Goal: Task Accomplishment & Management: Manage account settings

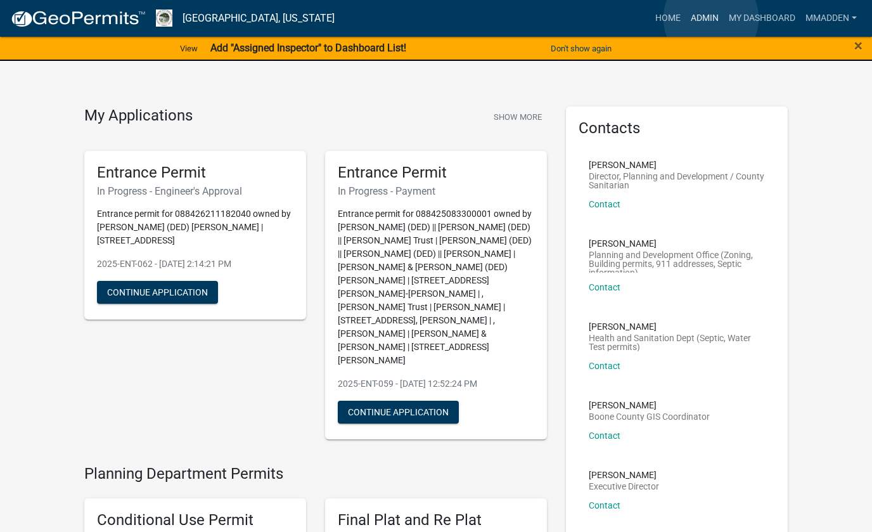
click at [711, 18] on link "Admin" at bounding box center [705, 18] width 38 height 24
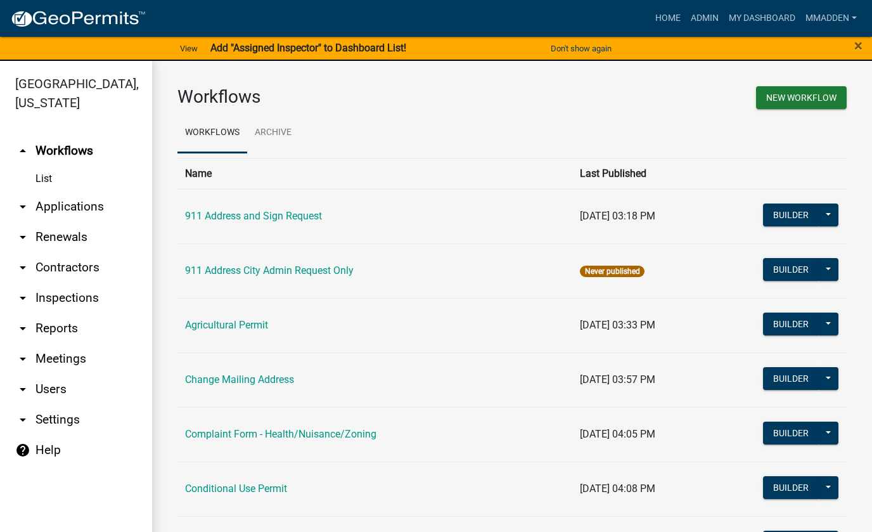
click at [22, 199] on icon "arrow_drop_down" at bounding box center [22, 206] width 15 height 15
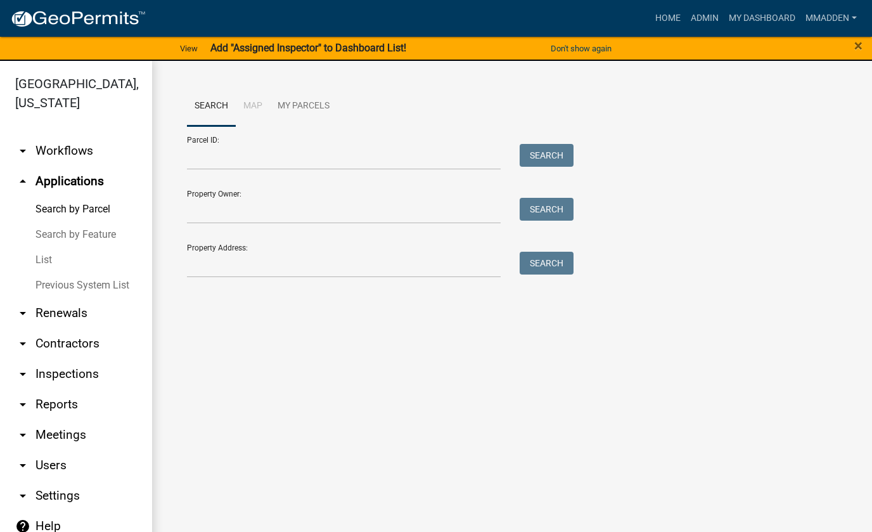
click at [44, 247] on link "List" at bounding box center [76, 259] width 152 height 25
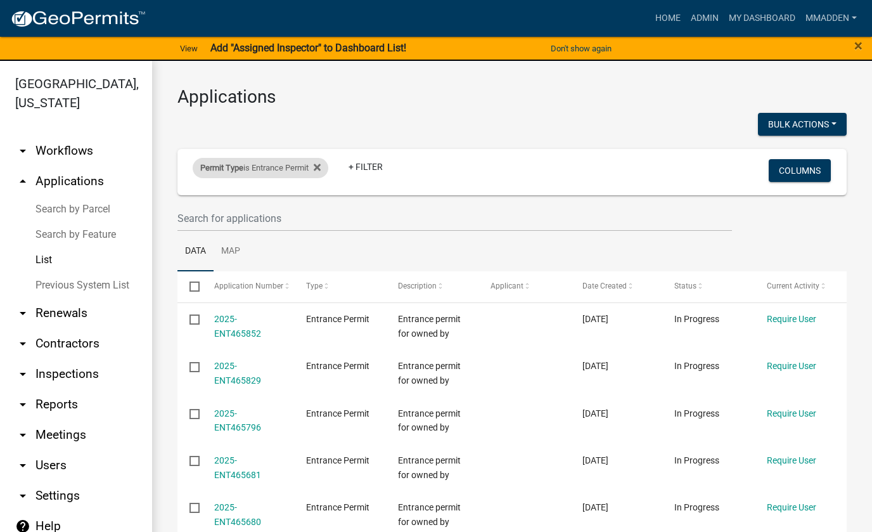
click at [304, 167] on div "Permit Type is Entrance Permit" at bounding box center [261, 168] width 136 height 20
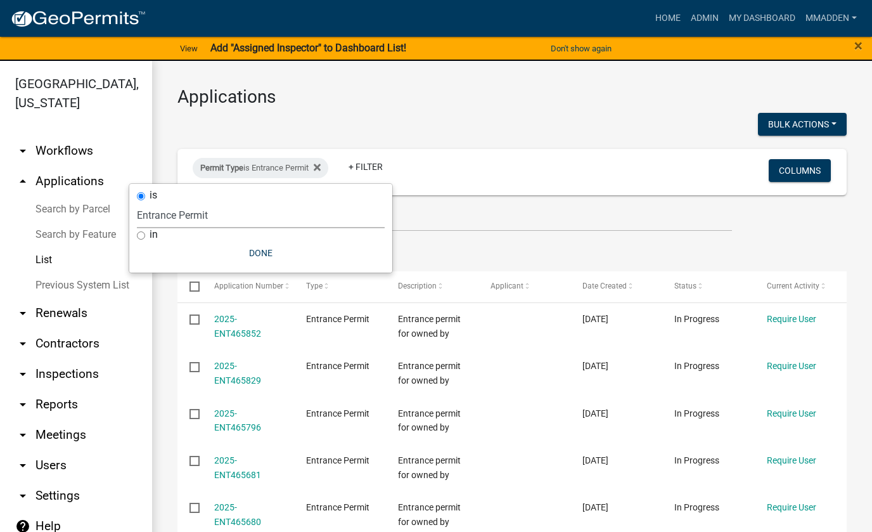
click at [179, 219] on select "Select an option 911 Address and Sign Request 911 Address City Admin Request On…" at bounding box center [261, 215] width 248 height 26
select select "0766ddd3-b333-4296-9b62-9db51a203d85"
click at [159, 202] on select "Select an option 911 Address and Sign Request 911 Address City Admin Request On…" at bounding box center [261, 215] width 248 height 26
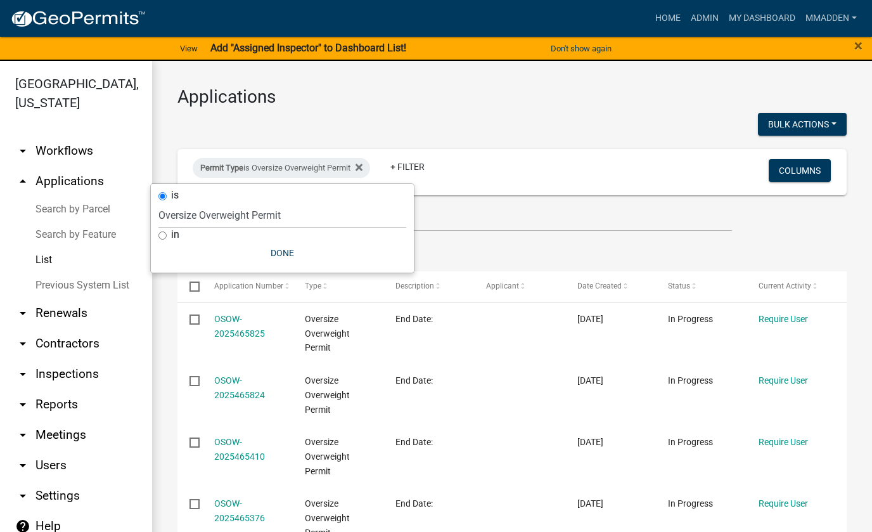
click at [616, 247] on ul "Data Map" at bounding box center [513, 251] width 670 height 40
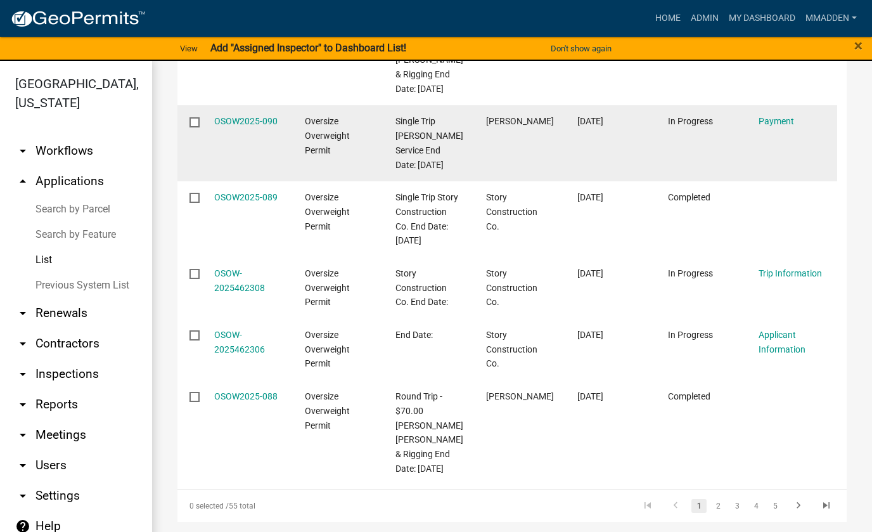
scroll to position [571, 0]
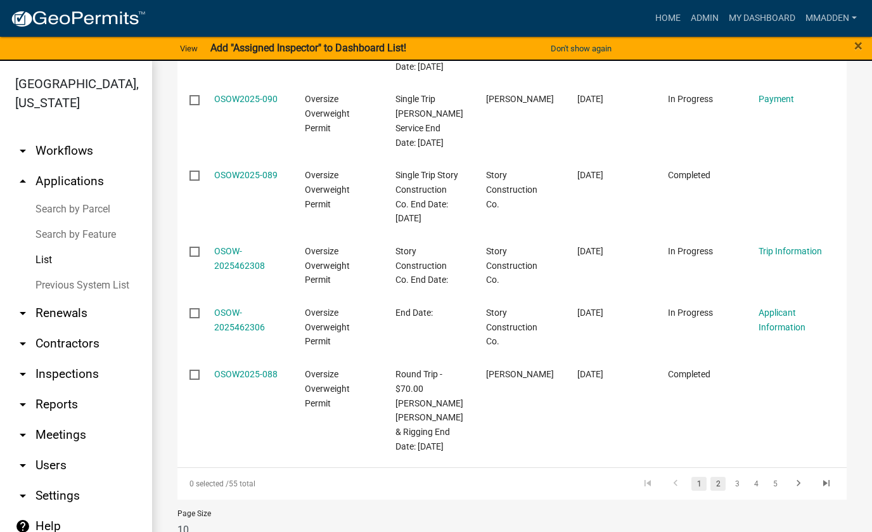
click at [711, 477] on link "2" at bounding box center [718, 484] width 15 height 14
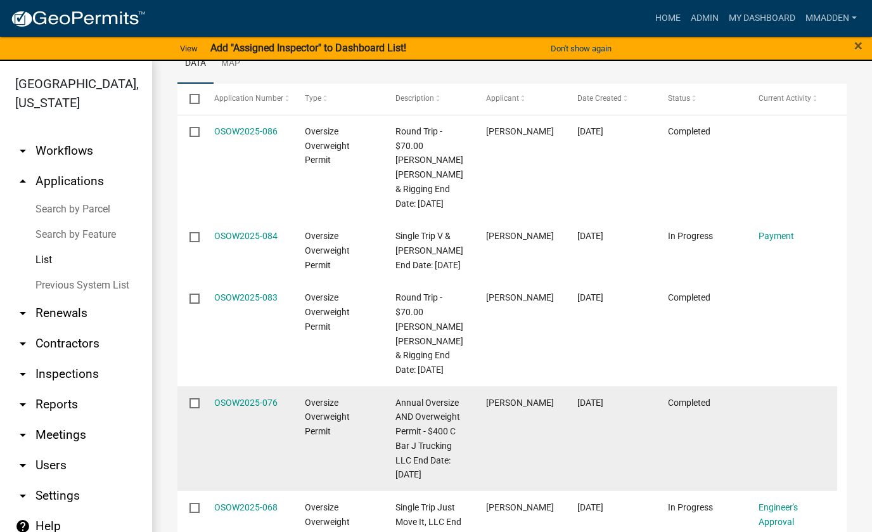
scroll to position [164, 0]
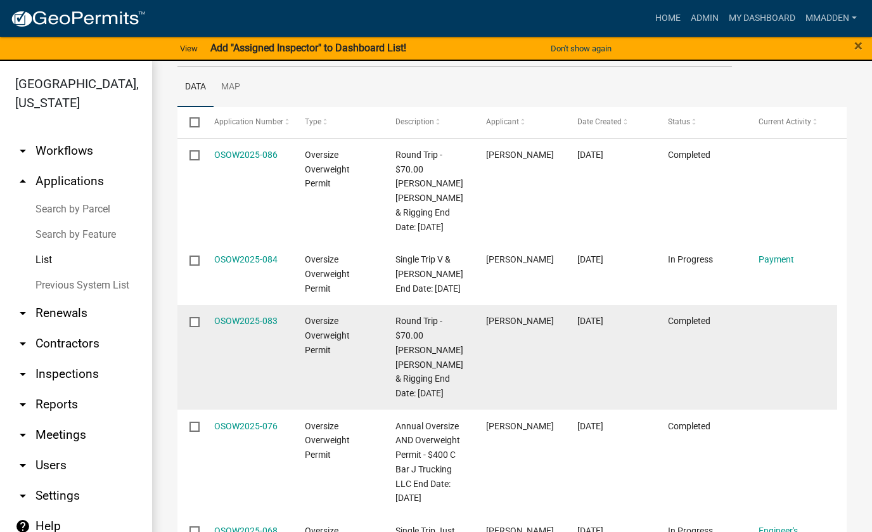
click at [200, 317] on label at bounding box center [199, 322] width 18 height 10
click at [198, 317] on input "checkbox" at bounding box center [194, 321] width 8 height 8
checkbox input "true"
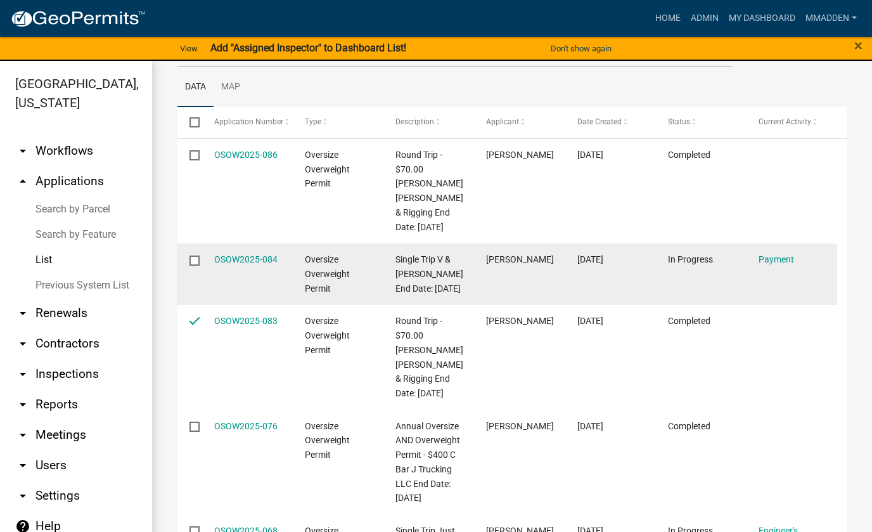
click at [193, 256] on input "checkbox" at bounding box center [194, 260] width 8 height 8
checkbox input "true"
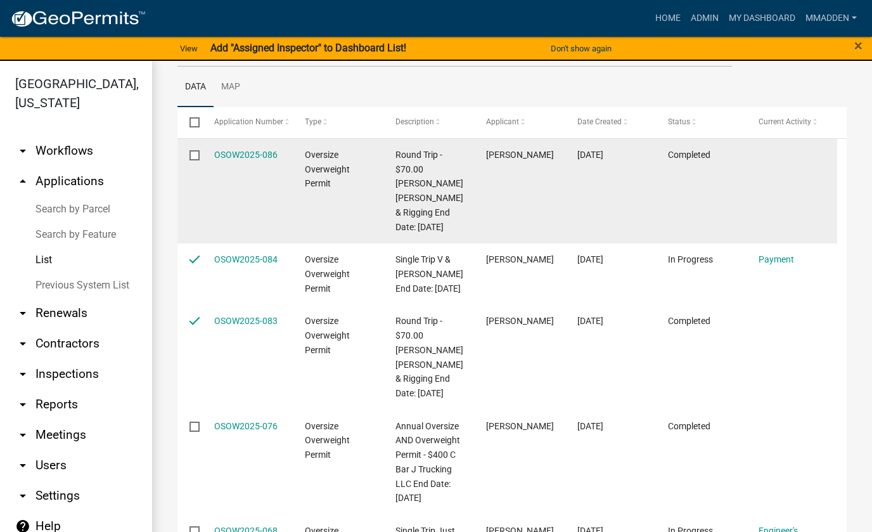
click at [194, 159] on input "checkbox" at bounding box center [194, 154] width 8 height 8
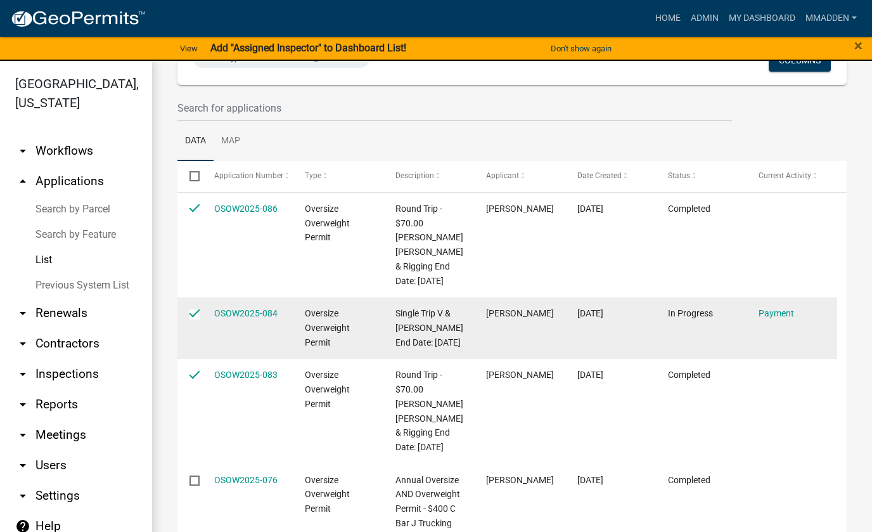
scroll to position [0, 0]
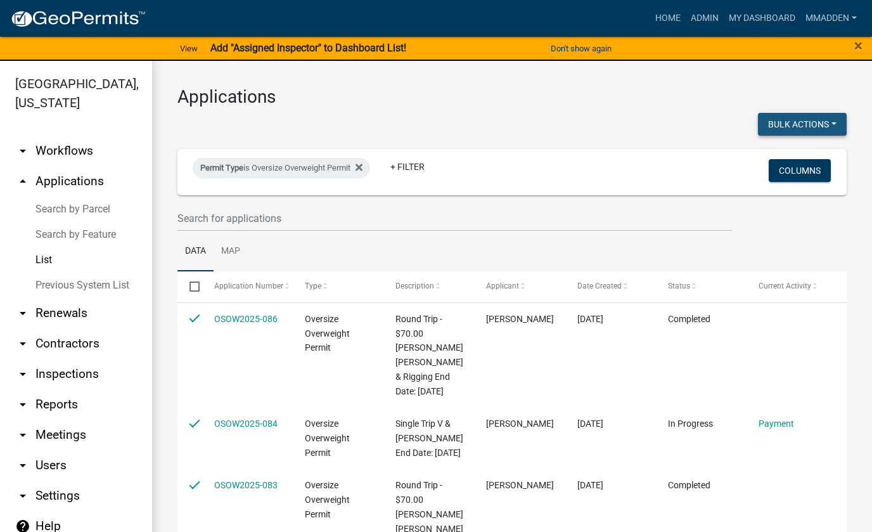
click at [784, 121] on button "Bulk Actions" at bounding box center [802, 124] width 89 height 23
click at [790, 157] on button "Void" at bounding box center [796, 157] width 101 height 30
checkbox input "false"
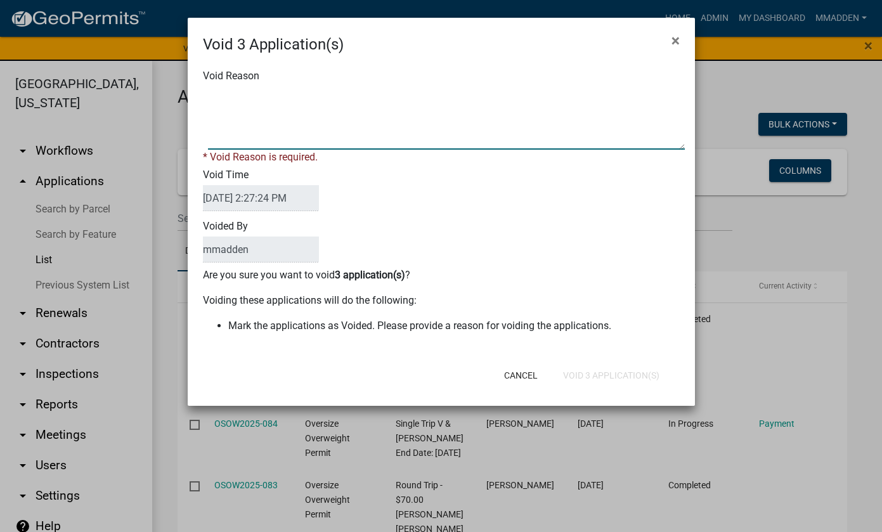
click at [243, 94] on textarea "Void Reason" at bounding box center [446, 117] width 477 height 63
type textarea "Past the end date. Archiving"
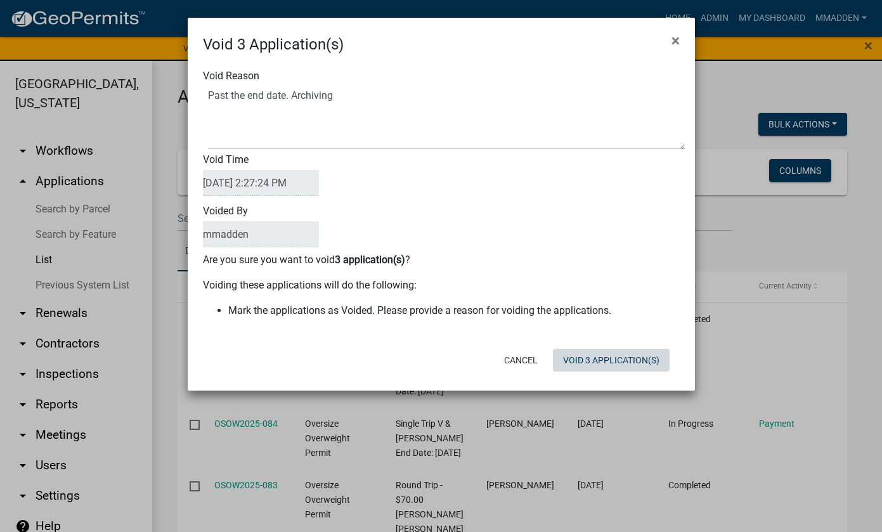
click at [594, 376] on div "Cancel Void 3 Application(s)" at bounding box center [524, 360] width 313 height 33
click at [590, 362] on button "Void 3 Application(s)" at bounding box center [611, 360] width 117 height 23
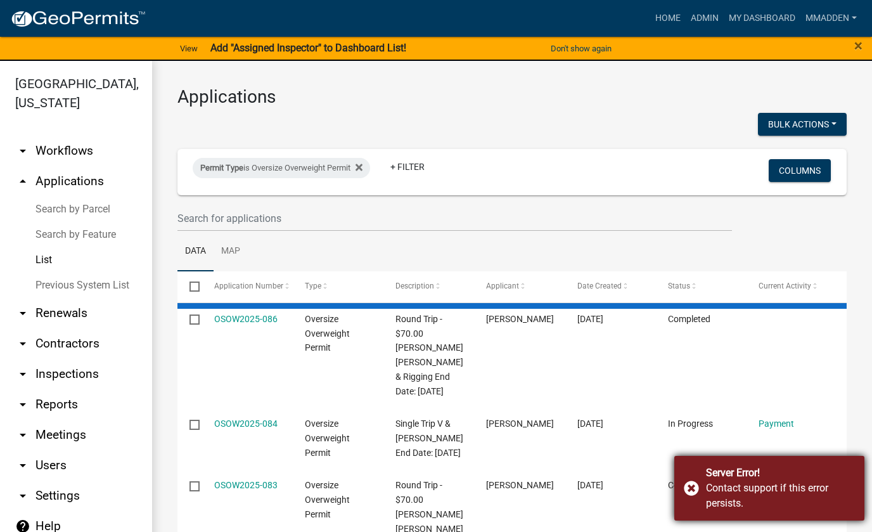
click at [692, 489] on div "Server Error! Contact support if this error persists." at bounding box center [770, 488] width 190 height 65
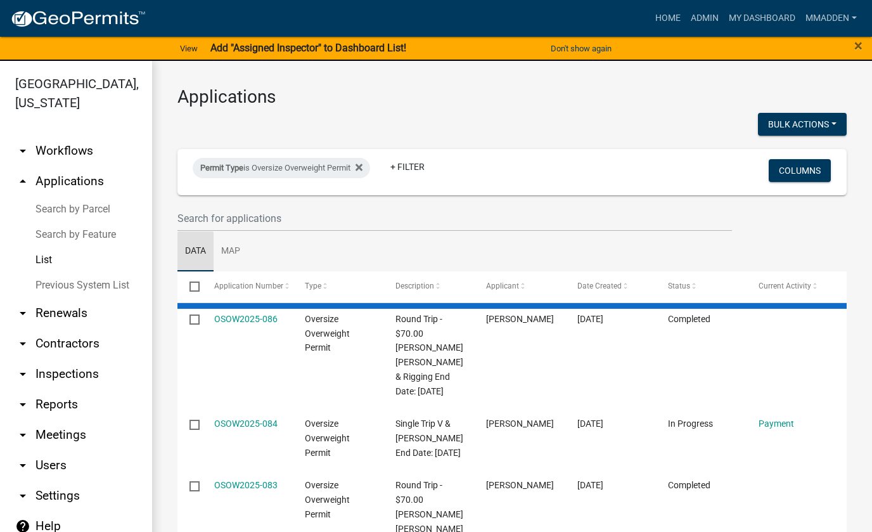
click at [195, 248] on link "Data" at bounding box center [196, 251] width 36 height 41
click at [225, 248] on link "Map" at bounding box center [231, 251] width 34 height 41
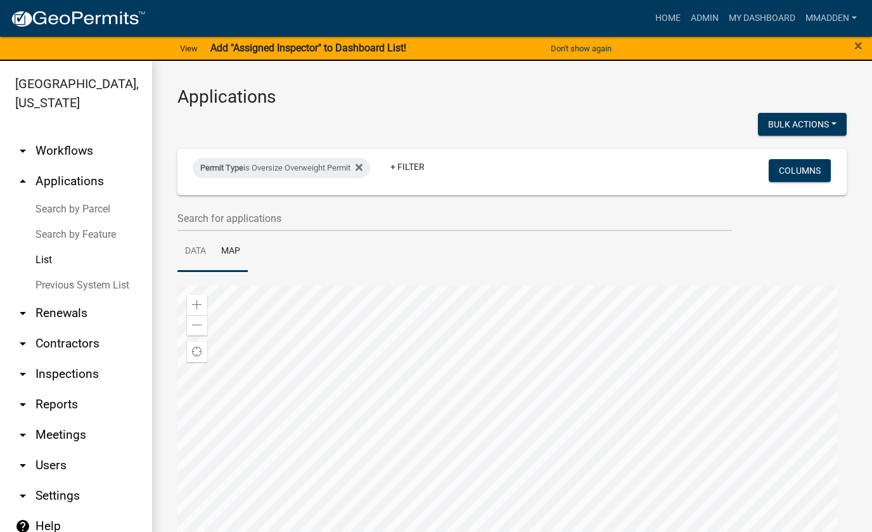
click at [204, 249] on link "Data" at bounding box center [196, 251] width 36 height 41
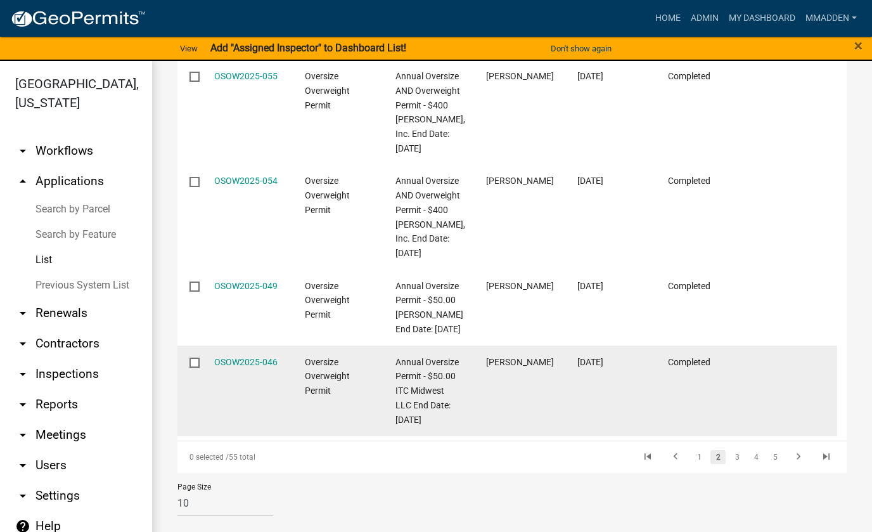
scroll to position [790, 0]
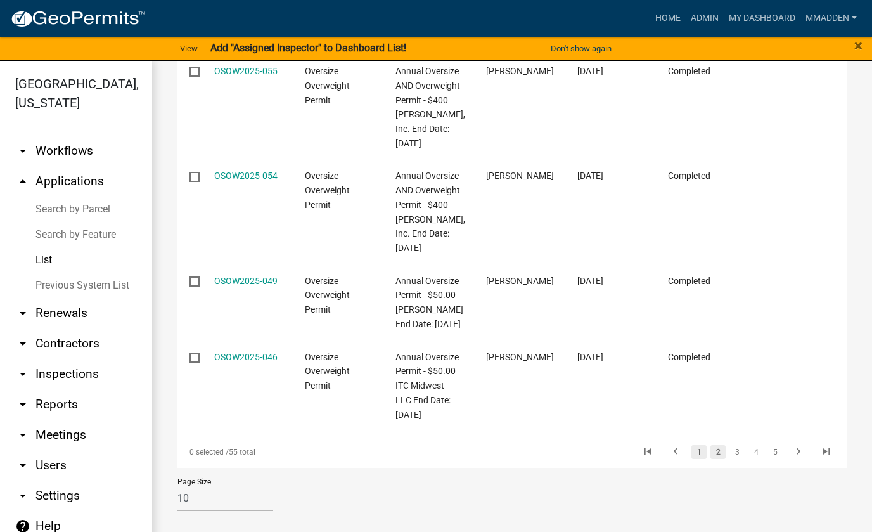
click at [692, 453] on link "1" at bounding box center [699, 452] width 15 height 14
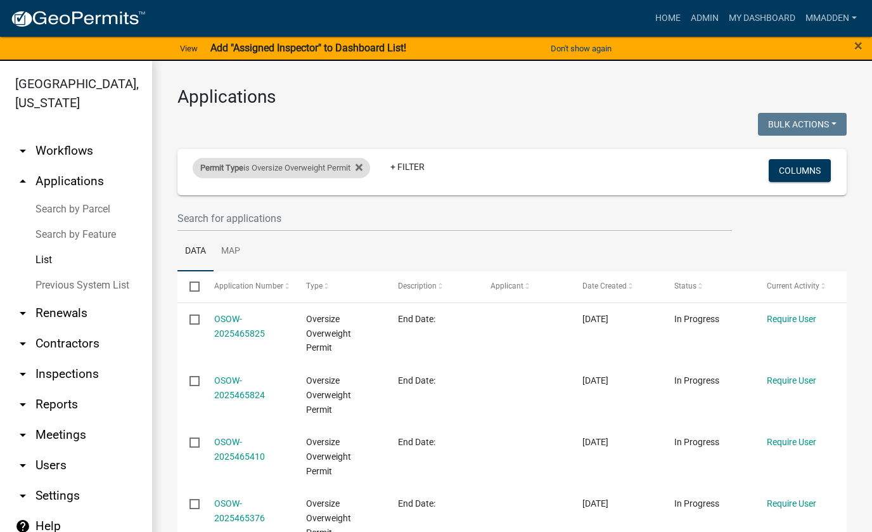
click at [300, 172] on div "Permit Type is Oversize Overweight Permit" at bounding box center [282, 168] width 178 height 20
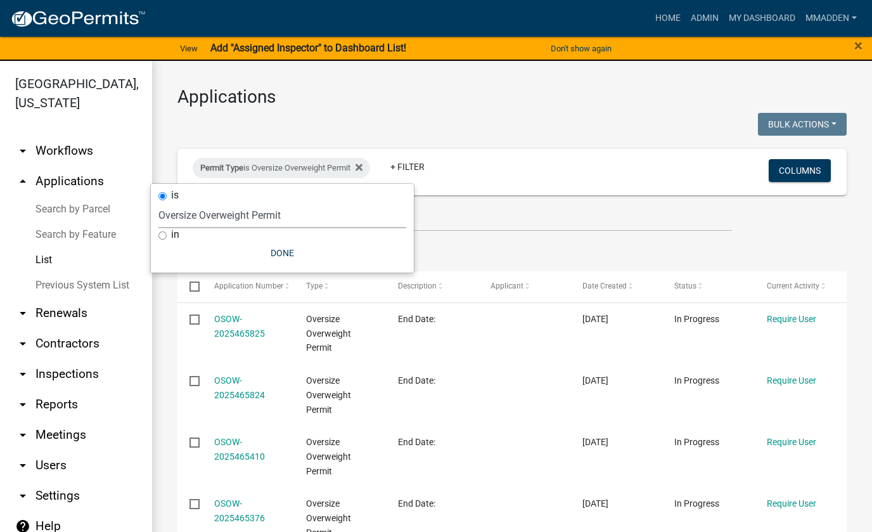
click at [256, 210] on select "Select an option 911 Address and Sign Request 911 Address City Admin Request On…" at bounding box center [283, 215] width 248 height 26
select select "49f45161-7aa4-45c5-ae01-4ec9a449aa58"
click at [159, 202] on select "Select an option 911 Address and Sign Request 911 Address City Admin Request On…" at bounding box center [283, 215] width 248 height 26
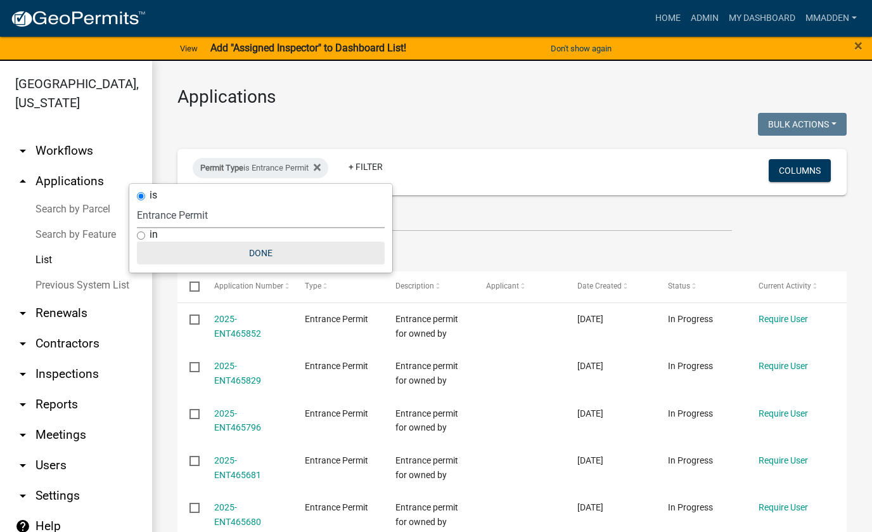
click at [254, 250] on button "Done" at bounding box center [261, 253] width 248 height 23
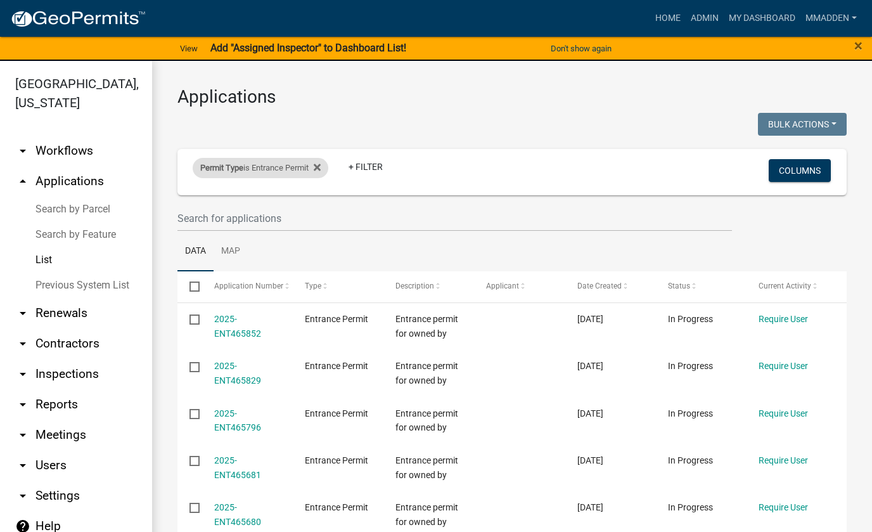
click at [275, 168] on div "Permit Type is Entrance Permit" at bounding box center [261, 168] width 136 height 20
select select "49f45161-7aa4-45c5-ae01-4ec9a449aa58"
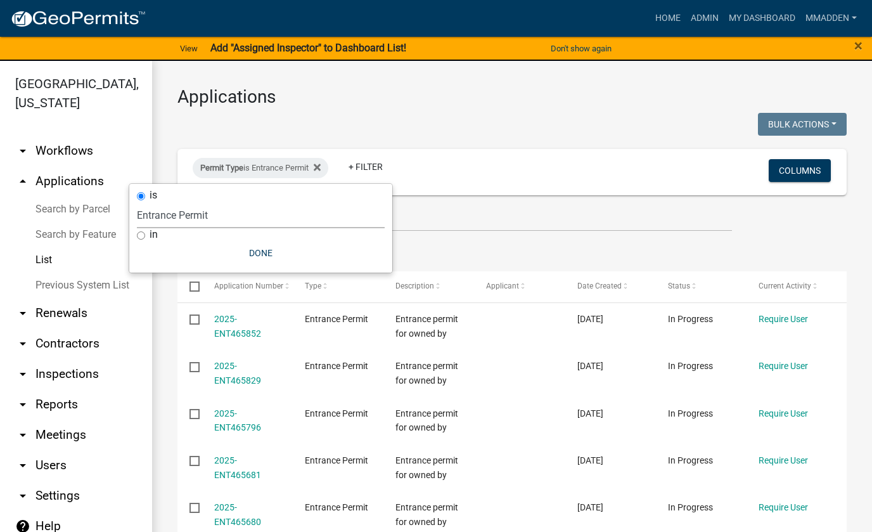
click at [209, 214] on select "Select an option 911 Address and Sign Request 911 Address City Admin Request On…" at bounding box center [261, 215] width 248 height 26
click at [559, 241] on ul "Data Map" at bounding box center [513, 251] width 670 height 40
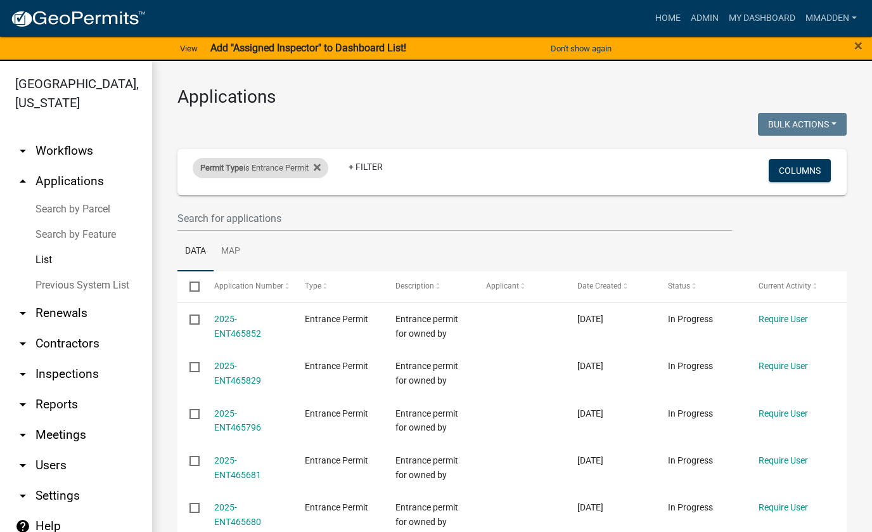
click at [277, 172] on div "Permit Type is Entrance Permit" at bounding box center [261, 168] width 136 height 20
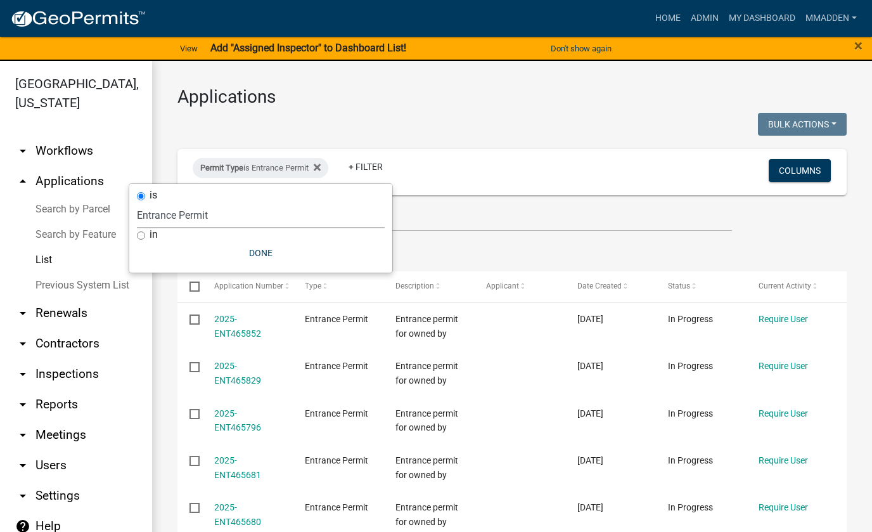
click at [199, 209] on select "Select an option 911 Address and Sign Request 911 Address City Admin Request On…" at bounding box center [261, 215] width 248 height 26
select select "0766ddd3-b333-4296-9b62-9db51a203d85"
click at [159, 202] on select "Select an option 911 Address and Sign Request 911 Address City Admin Request On…" at bounding box center [261, 215] width 248 height 26
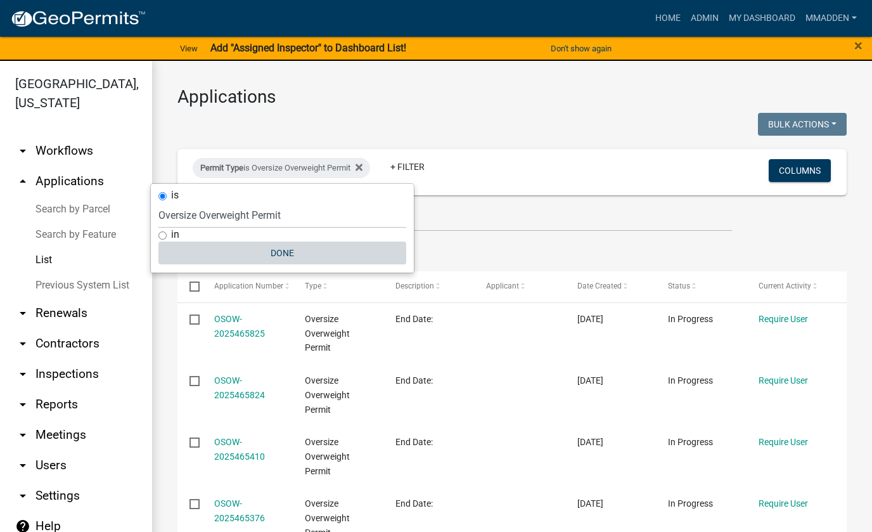
click at [289, 254] on button "Done" at bounding box center [283, 253] width 248 height 23
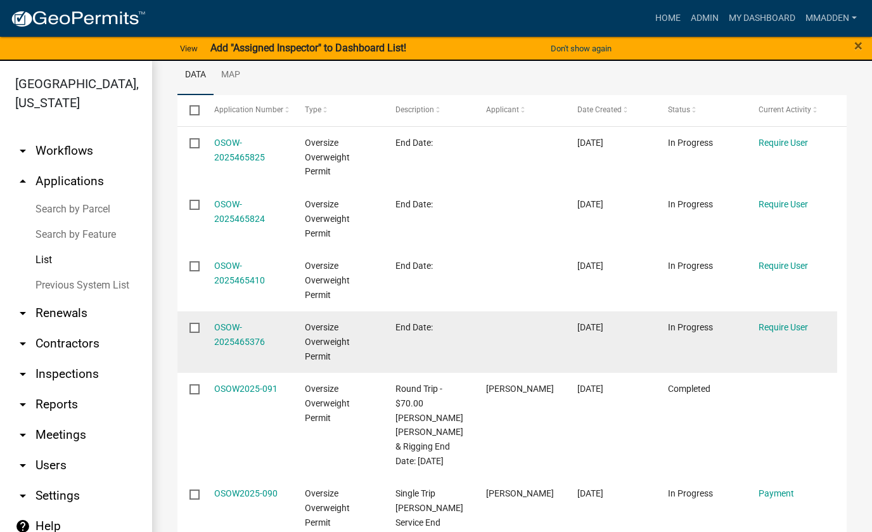
scroll to position [190, 0]
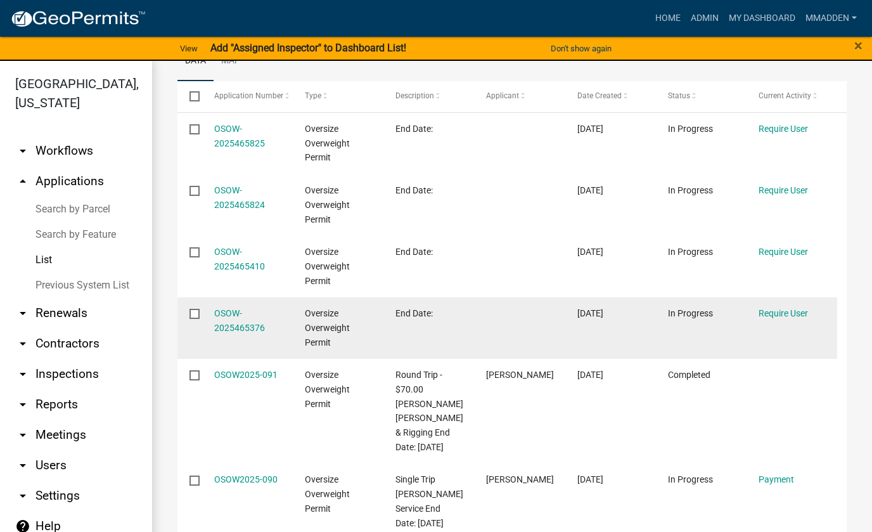
click at [196, 313] on input "checkbox" at bounding box center [194, 313] width 8 height 8
checkbox input "true"
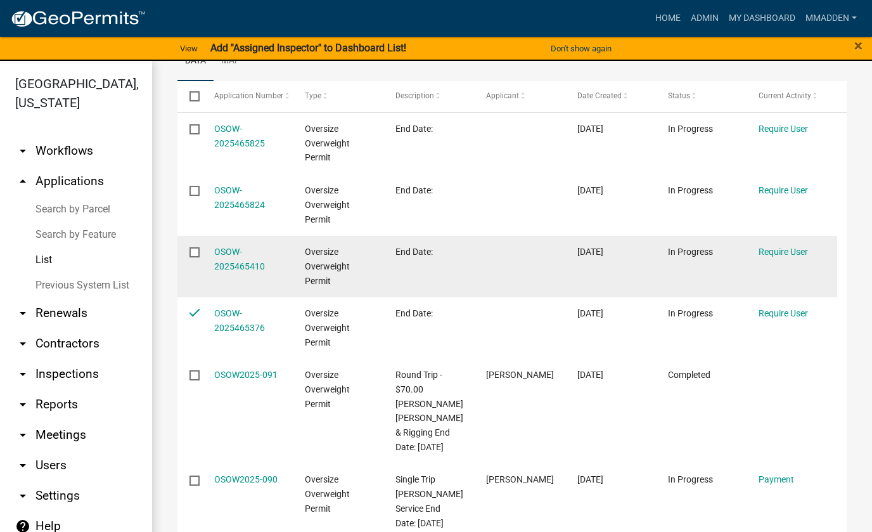
click at [194, 252] on input "checkbox" at bounding box center [194, 251] width 8 height 8
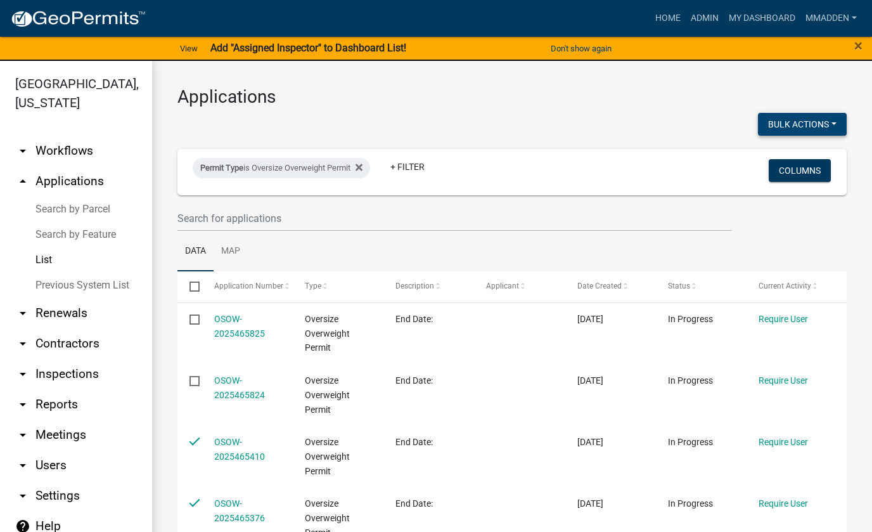
click at [779, 128] on button "Bulk Actions" at bounding box center [802, 124] width 89 height 23
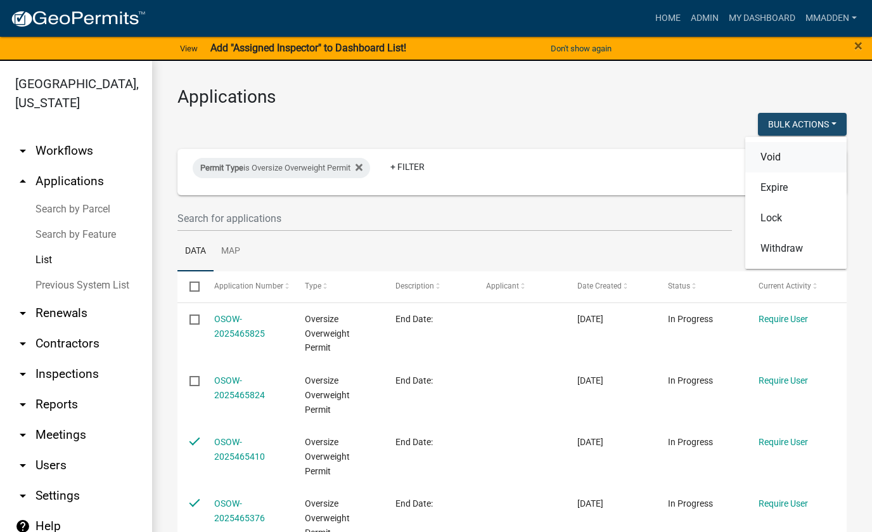
click at [781, 155] on button "Void" at bounding box center [796, 157] width 101 height 30
checkbox input "false"
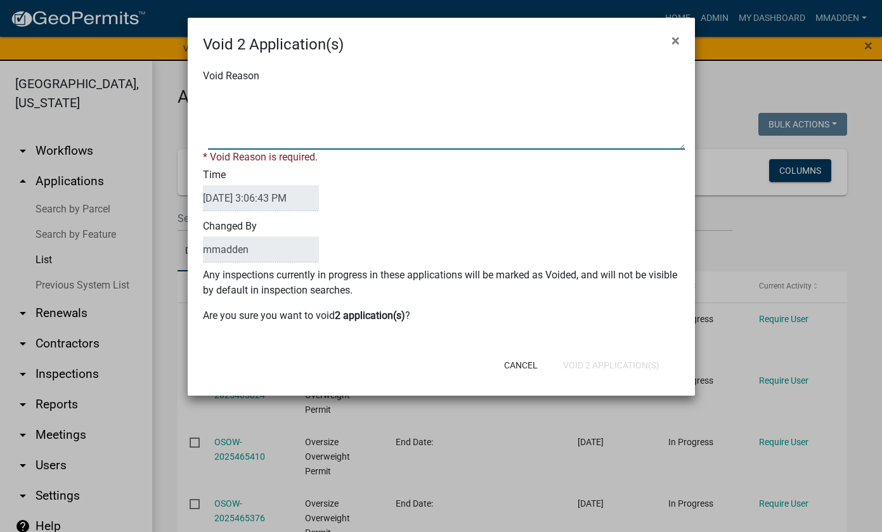
click at [324, 125] on textarea "Void Reason" at bounding box center [446, 117] width 477 height 63
type textarea "no progress made"
click at [630, 368] on form "Void 2 Application(s) × Void Reason * Void Reason is required. Time 08/19/2025 …" at bounding box center [441, 201] width 507 height 366
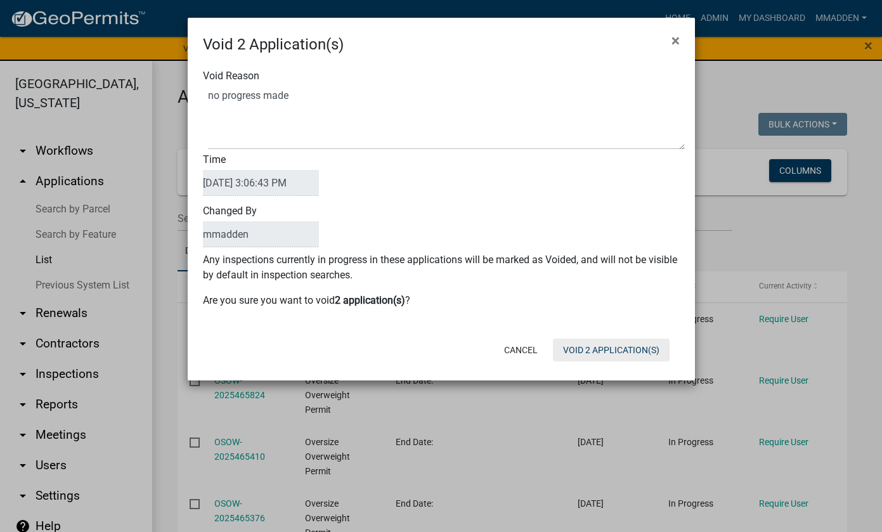
click at [621, 347] on button "Void 2 Application(s)" at bounding box center [611, 350] width 117 height 23
